Goal: Task Accomplishment & Management: Complete application form

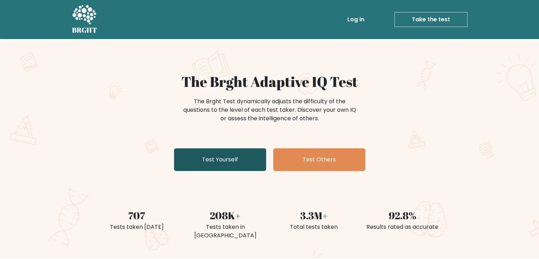
click at [232, 158] on link "Test Yourself" at bounding box center [220, 159] width 92 height 23
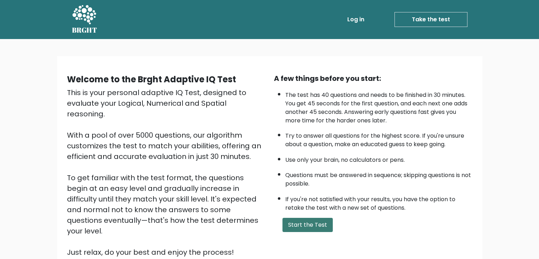
click at [313, 226] on button "Start the Test" at bounding box center [308, 225] width 50 height 14
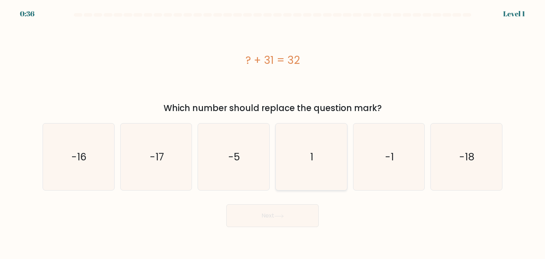
click at [312, 165] on icon "1" at bounding box center [311, 156] width 67 height 67
click at [273, 133] on input "d. 1" at bounding box center [272, 131] width 0 height 4
radio input "true"
click at [283, 213] on button "Next" at bounding box center [272, 215] width 92 height 23
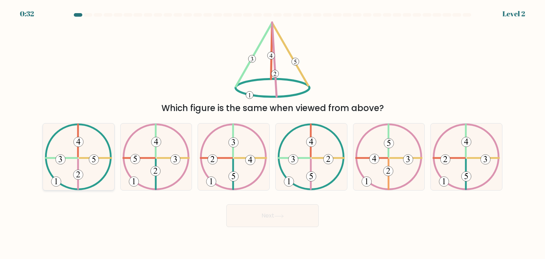
click at [82, 168] on icon at bounding box center [78, 156] width 67 height 67
click at [272, 133] on input "a." at bounding box center [272, 131] width 0 height 4
radio input "true"
click at [270, 213] on button "Next" at bounding box center [272, 215] width 92 height 23
click at [274, 215] on button "Next" at bounding box center [272, 215] width 92 height 23
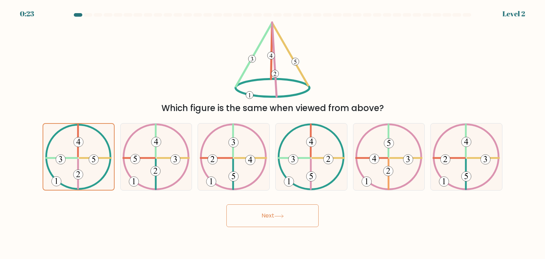
click at [282, 213] on button "Next" at bounding box center [272, 215] width 92 height 23
click at [115, 150] on div "a." at bounding box center [79, 156] width 78 height 67
click at [100, 155] on icon at bounding box center [78, 157] width 67 height 66
click at [272, 133] on input "a." at bounding box center [272, 131] width 0 height 4
click at [277, 215] on icon at bounding box center [279, 216] width 10 height 4
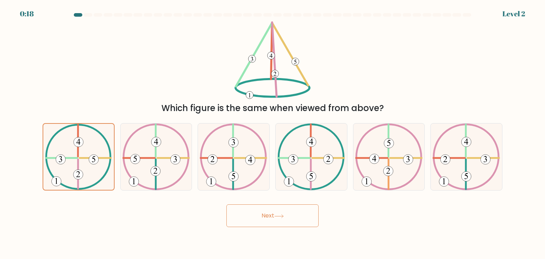
drag, startPoint x: 277, startPoint y: 215, endPoint x: 280, endPoint y: 217, distance: 4.3
click at [279, 217] on icon at bounding box center [279, 216] width 10 height 4
click at [288, 220] on button "Next" at bounding box center [272, 215] width 92 height 23
click at [93, 168] on icon at bounding box center [78, 157] width 67 height 66
click at [272, 133] on input "a." at bounding box center [272, 131] width 0 height 4
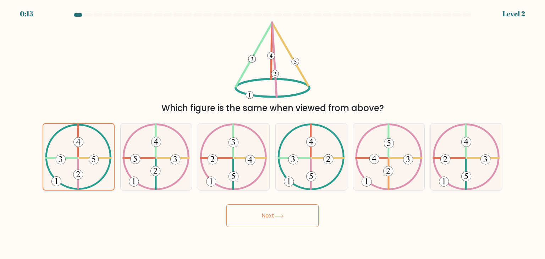
click at [94, 166] on icon at bounding box center [78, 157] width 67 height 66
click at [272, 133] on input "a." at bounding box center [272, 131] width 0 height 4
click at [279, 209] on button "Next" at bounding box center [272, 215] width 92 height 23
click at [278, 209] on button "Next" at bounding box center [272, 215] width 92 height 23
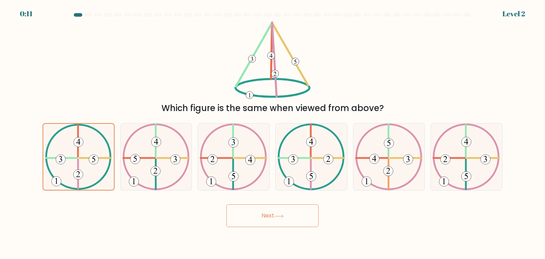
click at [278, 210] on button "Next" at bounding box center [272, 215] width 92 height 23
